Goal: Transaction & Acquisition: Purchase product/service

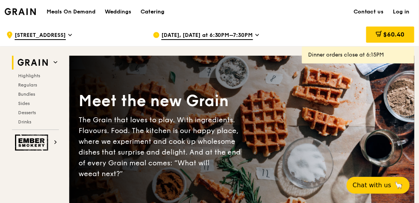
click at [156, 12] on div "Catering" at bounding box center [153, 11] width 24 height 23
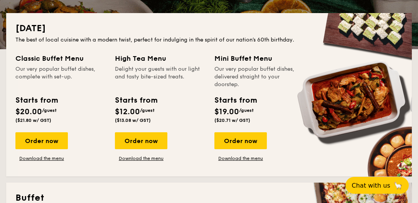
scroll to position [198, 0]
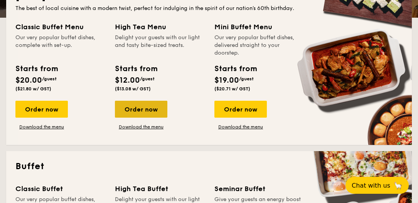
click at [147, 110] on div "Order now" at bounding box center [141, 109] width 52 height 17
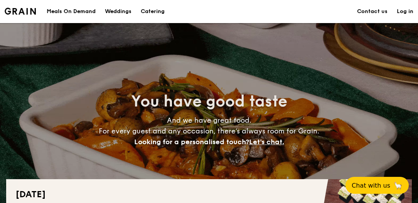
click at [62, 10] on div "Meals On Demand" at bounding box center [71, 11] width 49 height 23
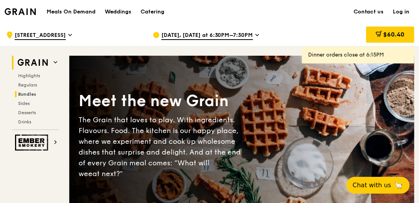
click at [29, 92] on span "Bundles" at bounding box center [27, 94] width 18 height 5
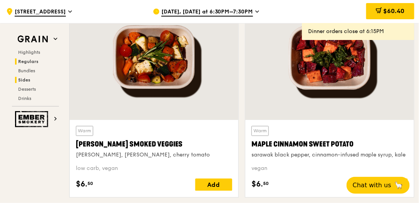
click at [35, 61] on span "Regulars" at bounding box center [28, 61] width 20 height 5
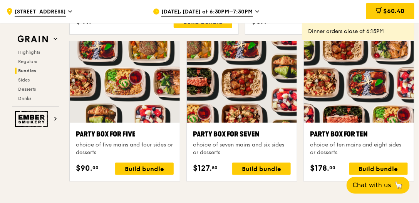
scroll to position [1509, 0]
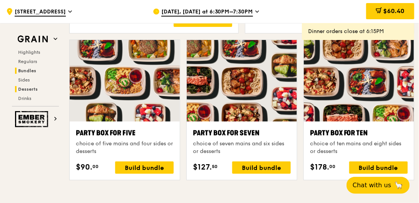
click at [18, 87] on span "Desserts" at bounding box center [28, 89] width 20 height 5
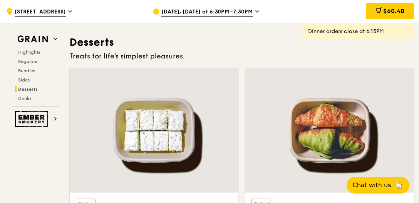
scroll to position [2158, 0]
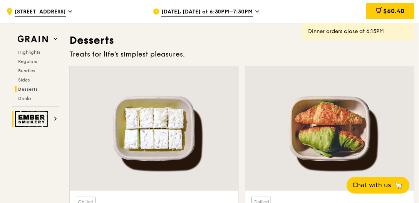
click at [30, 116] on img at bounding box center [32, 119] width 35 height 16
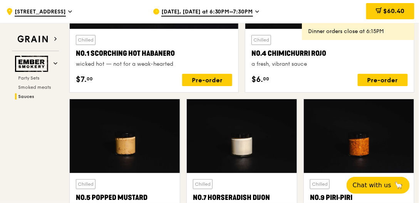
scroll to position [751, 0]
